Goal: Find specific page/section: Find specific page/section

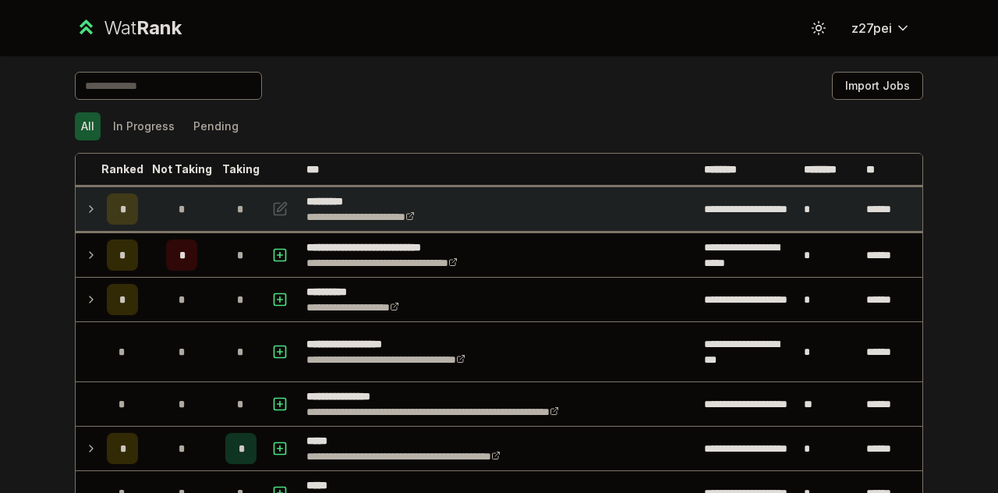
click at [101, 217] on td "*" at bounding box center [123, 209] width 44 height 44
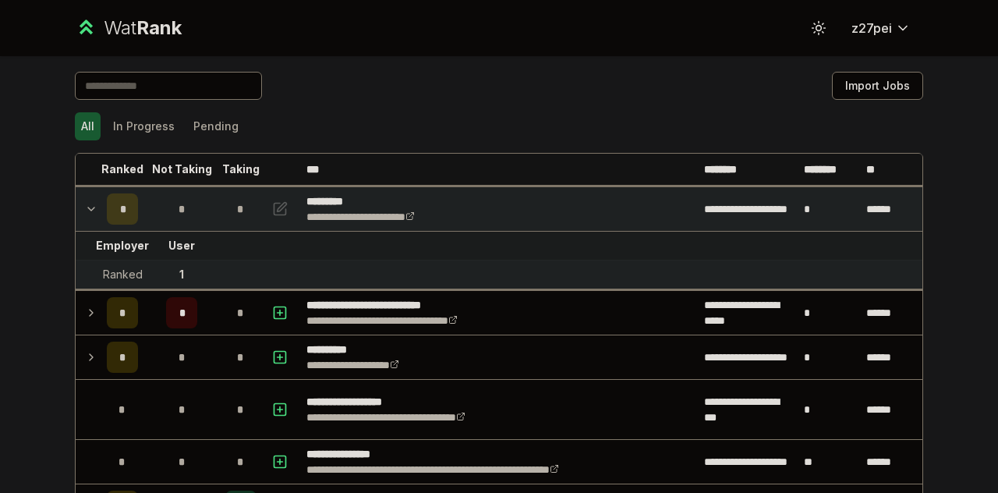
click at [89, 208] on icon at bounding box center [91, 209] width 12 height 19
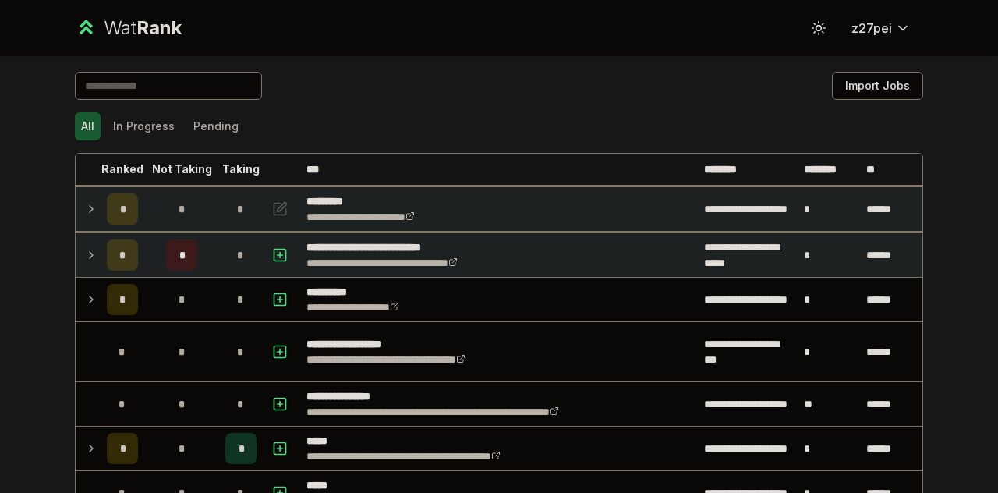
click at [101, 250] on td "*" at bounding box center [123, 255] width 44 height 44
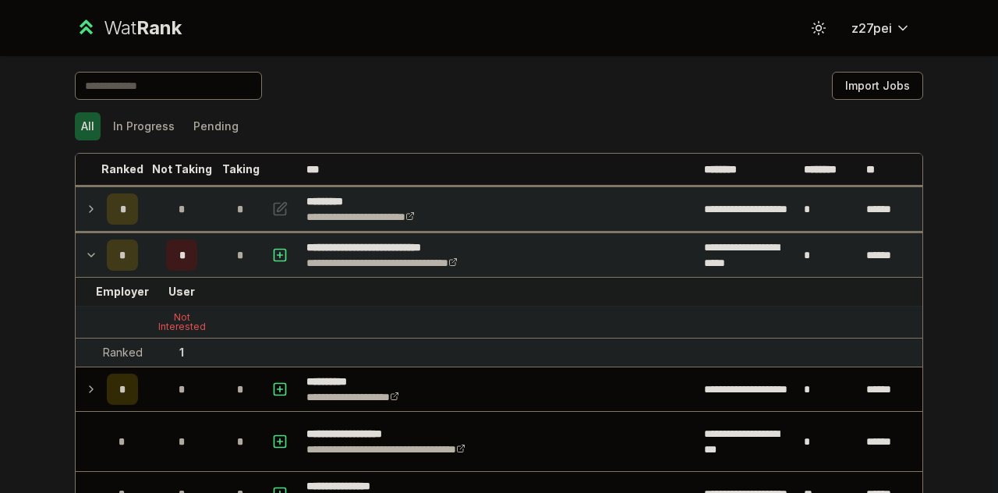
click at [101, 250] on td "*" at bounding box center [123, 255] width 44 height 44
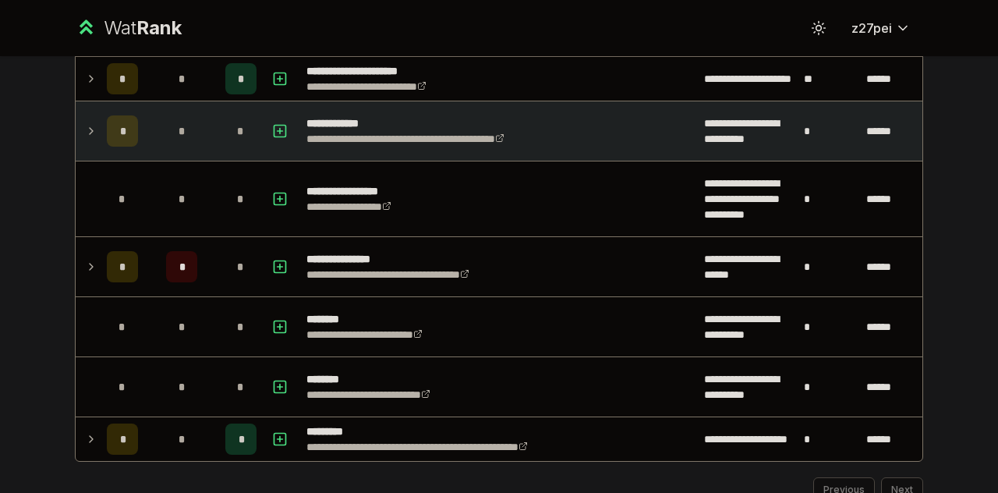
scroll to position [2131, 0]
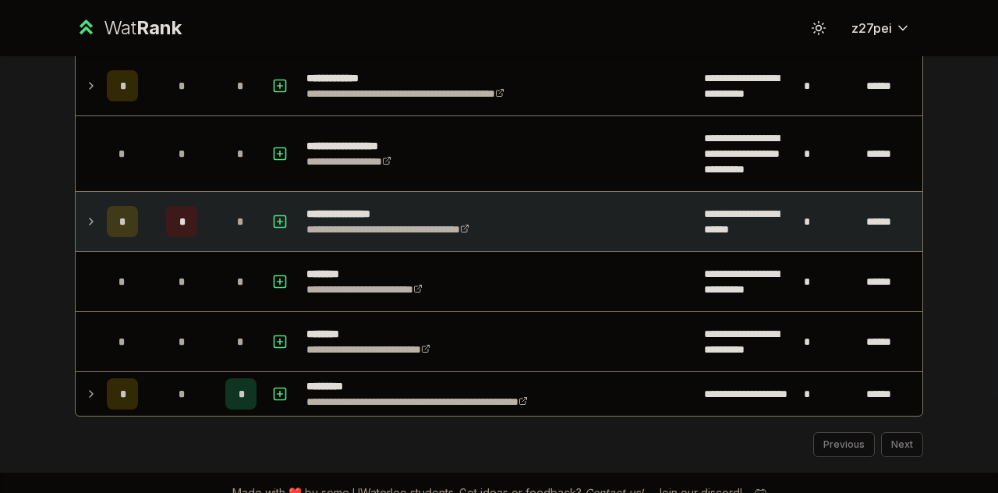
click at [90, 225] on td at bounding box center [88, 221] width 25 height 59
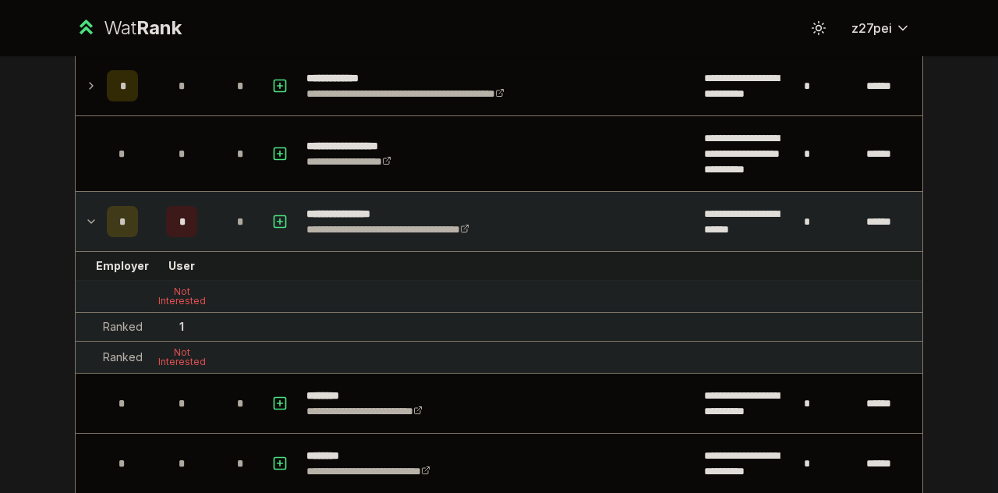
click at [91, 224] on td at bounding box center [88, 221] width 25 height 59
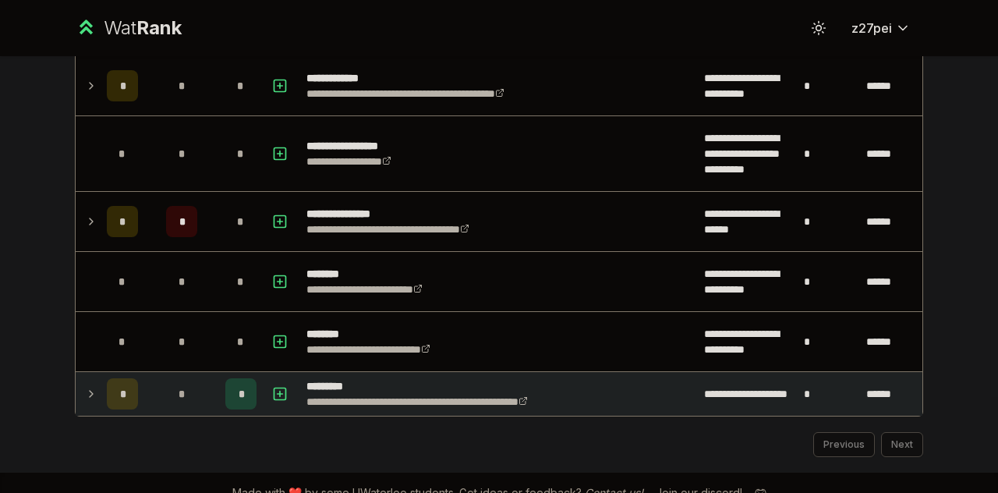
click at [113, 372] on td "*" at bounding box center [123, 394] width 44 height 44
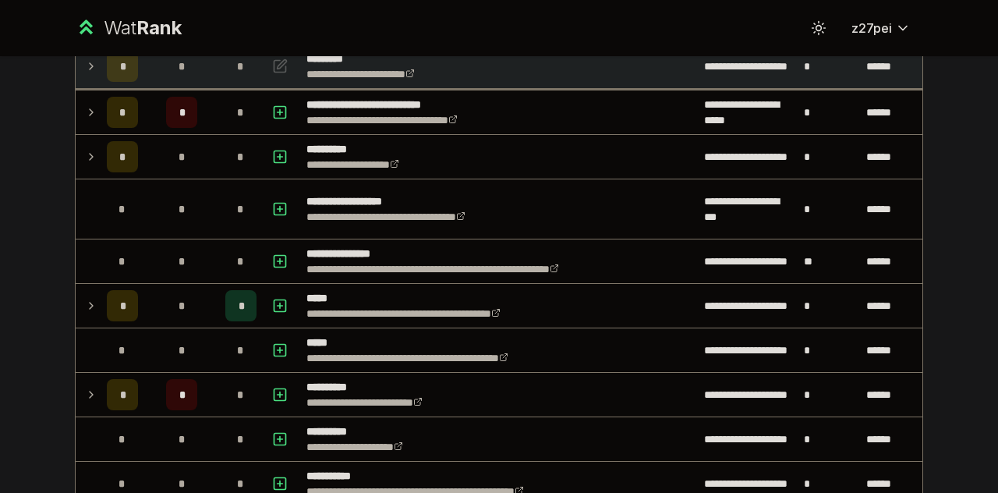
scroll to position [133, 0]
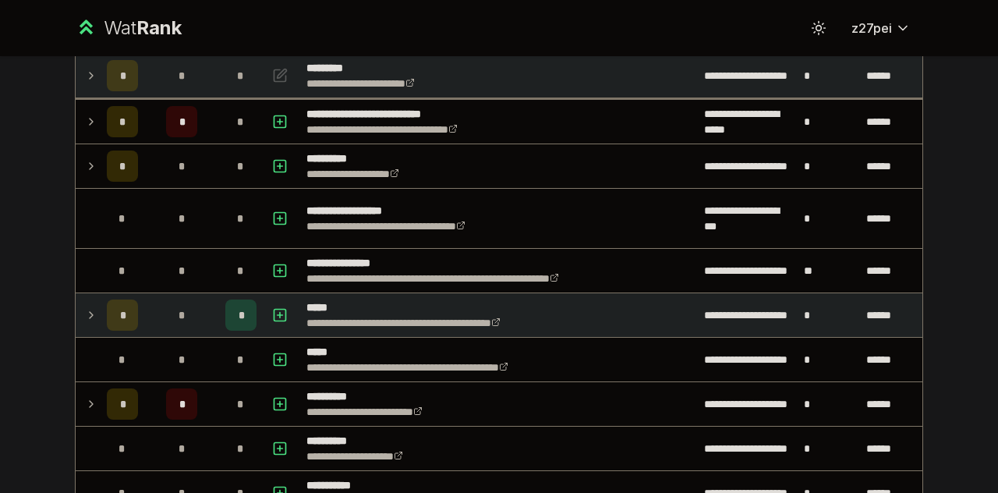
click at [101, 294] on td "*" at bounding box center [123, 315] width 44 height 44
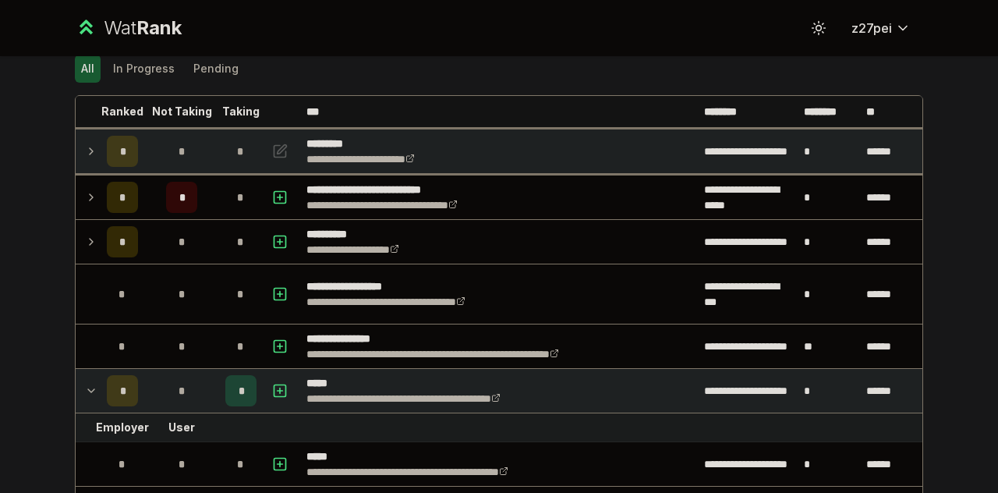
scroll to position [0, 0]
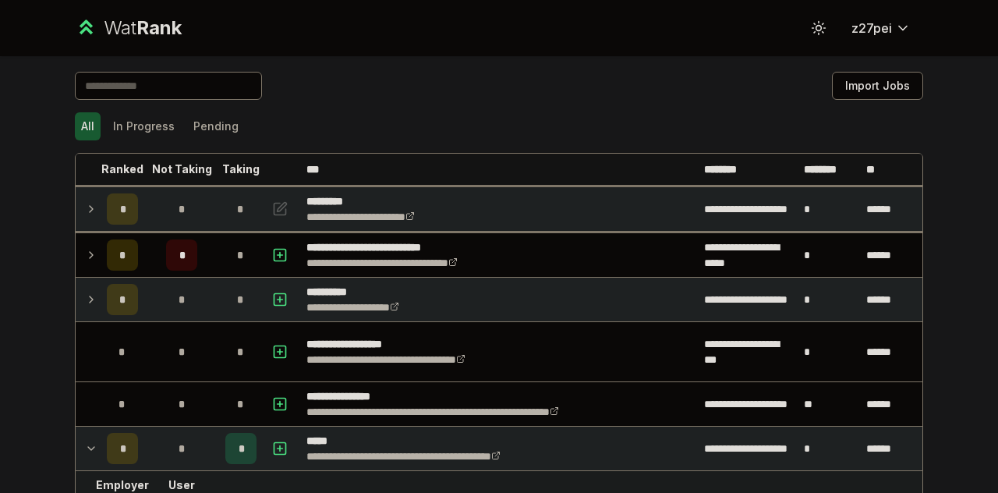
click at [101, 288] on td "*" at bounding box center [123, 300] width 44 height 44
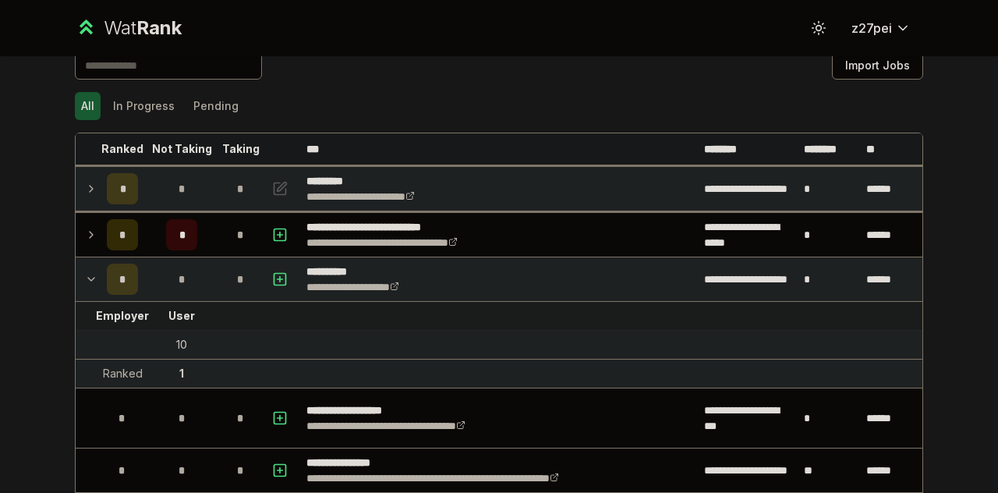
scroll to position [21, 0]
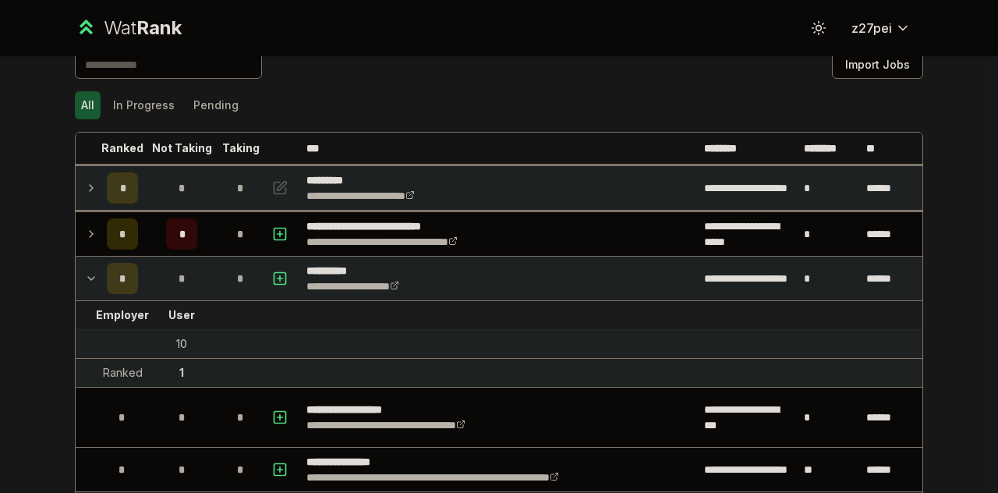
click at [88, 194] on icon at bounding box center [91, 188] width 12 height 19
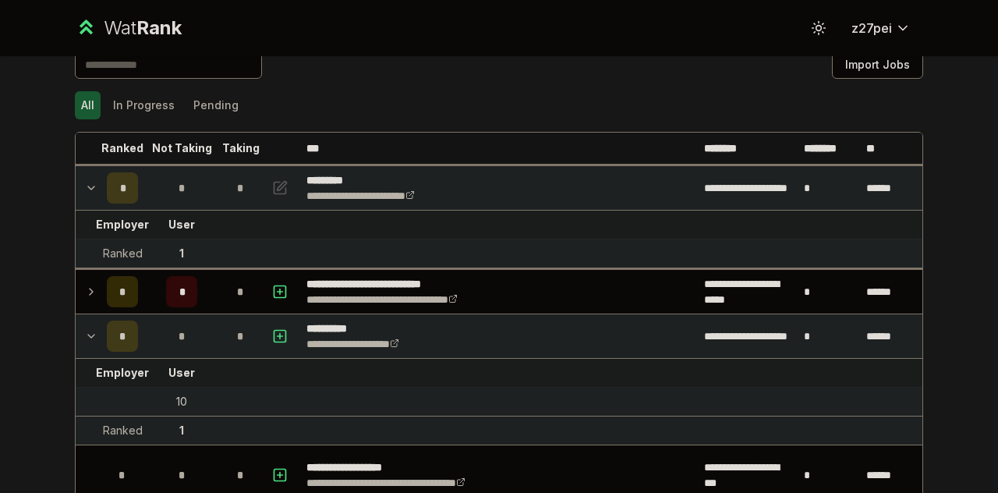
click at [118, 250] on div "Ranked" at bounding box center [123, 254] width 40 height 16
